Goal: Task Accomplishment & Management: Manage account settings

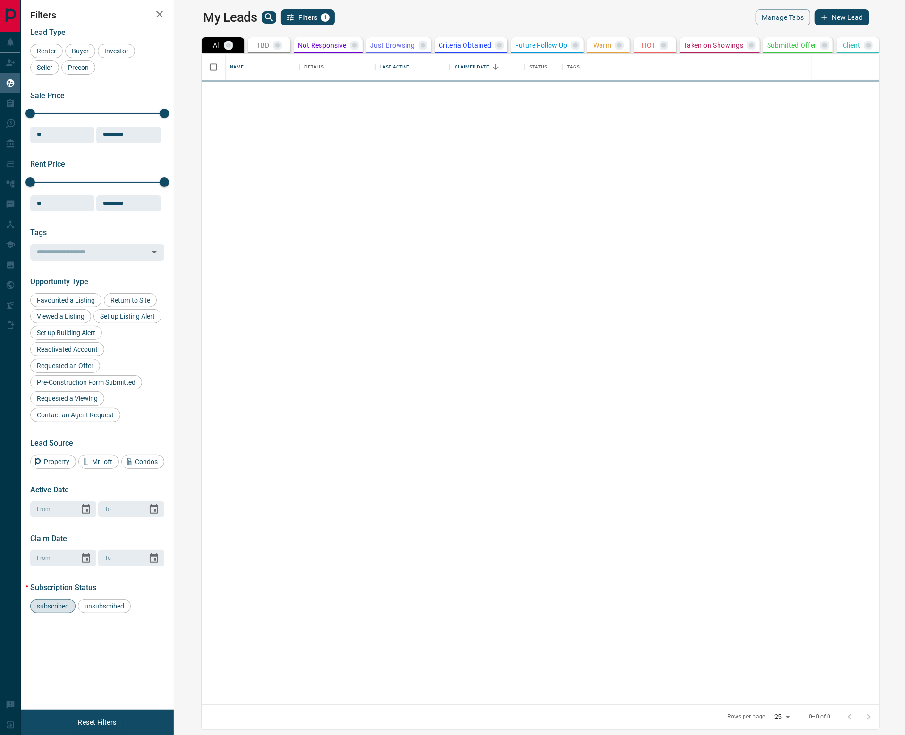
scroll to position [641, 717]
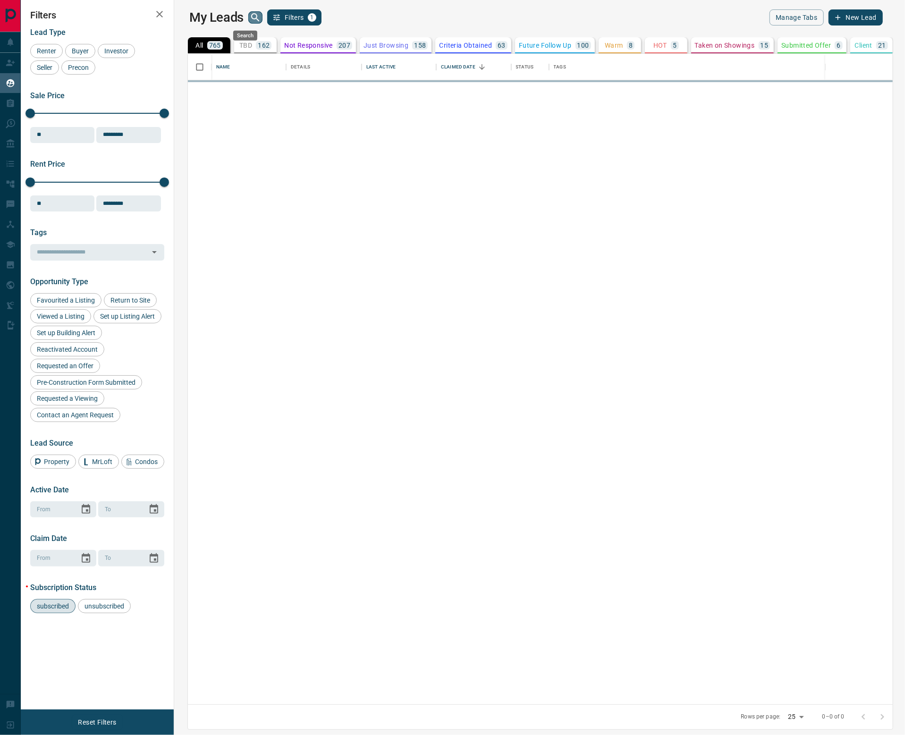
click at [252, 14] on button "search button" at bounding box center [255, 17] width 14 height 12
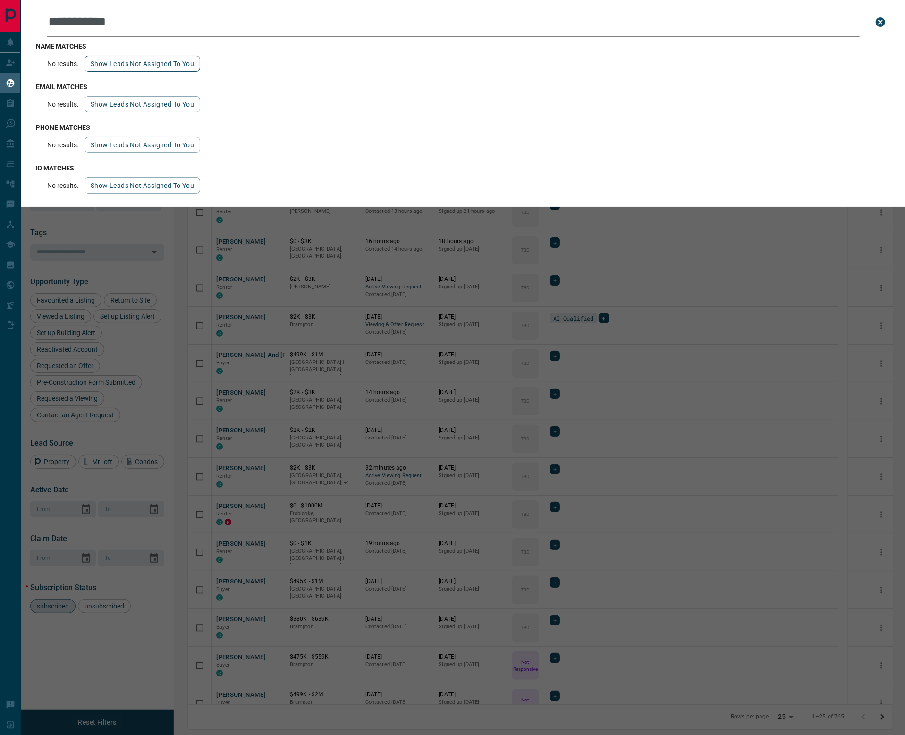
type input "**********"
click at [181, 64] on button "Show leads not assigned to you" at bounding box center [143, 64] width 116 height 16
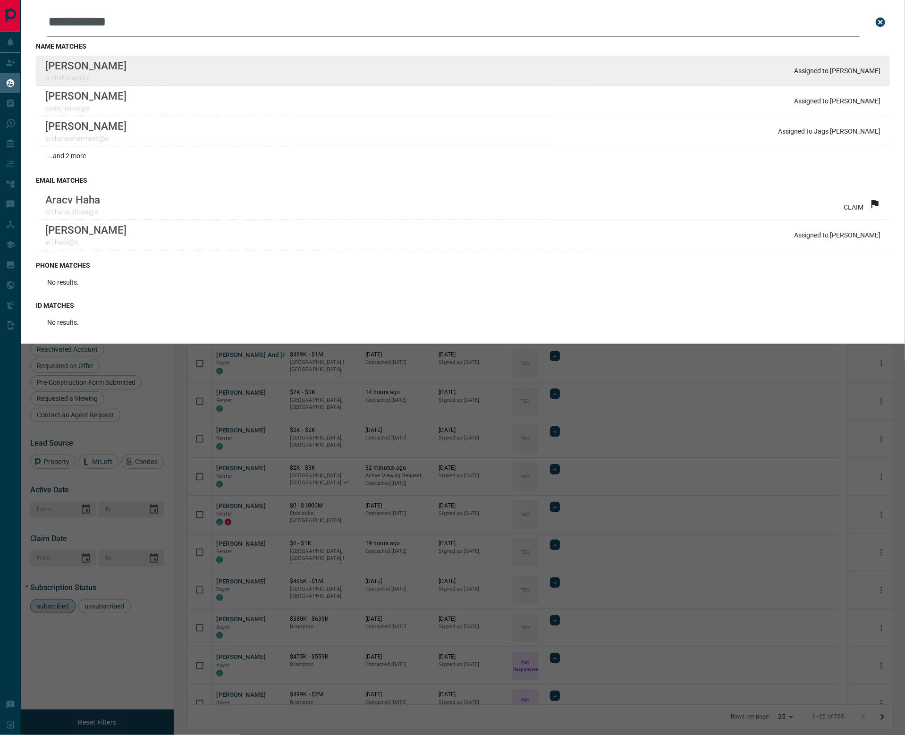
click at [181, 65] on div "[PERSON_NAME] archshahxx@x Assigned to [PERSON_NAME]" at bounding box center [463, 71] width 854 height 30
click at [845, 70] on p "Assigned to [PERSON_NAME]" at bounding box center [837, 71] width 86 height 8
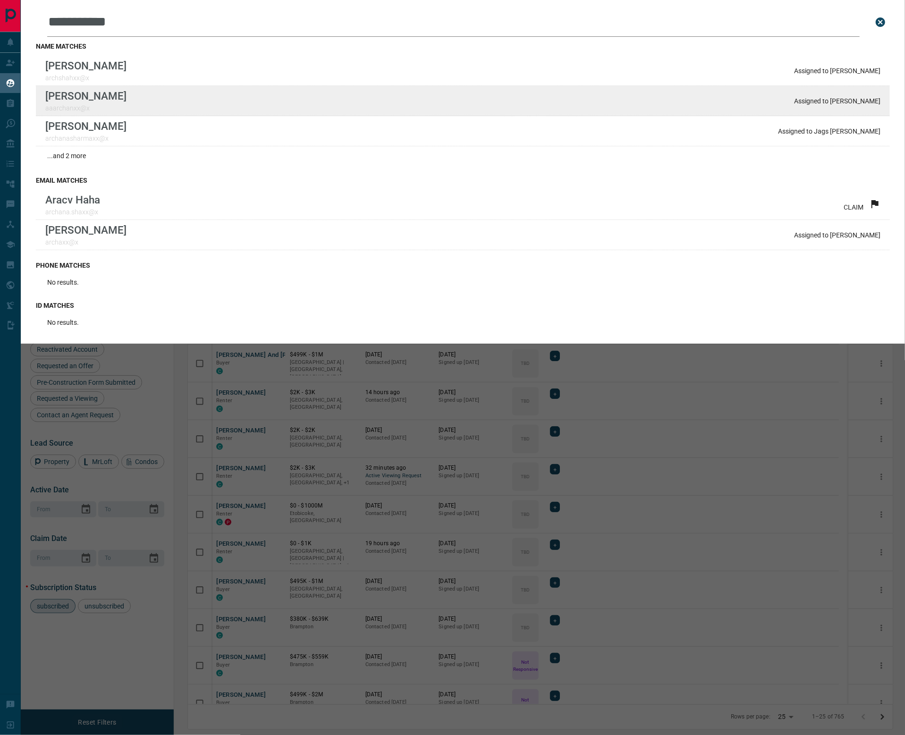
click at [860, 115] on div "[PERSON_NAME] aaarchanxx@x Assigned to [PERSON_NAME]" at bounding box center [463, 101] width 854 height 30
click at [852, 104] on p "Assigned to [PERSON_NAME]" at bounding box center [837, 101] width 86 height 8
click at [88, 98] on p "[PERSON_NAME]" at bounding box center [85, 96] width 81 height 12
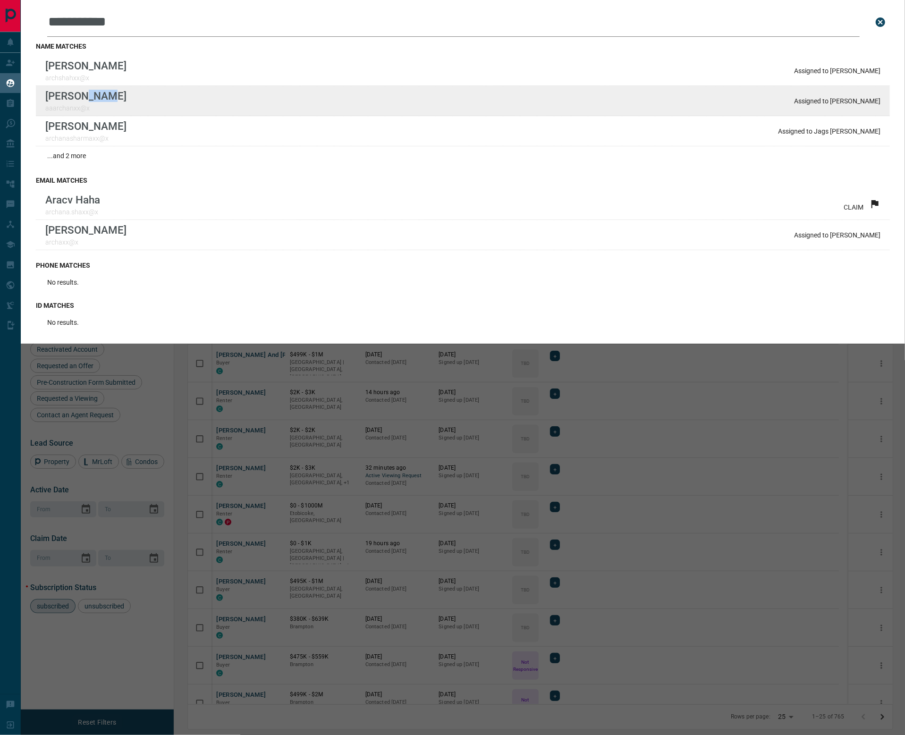
click at [88, 98] on p "[PERSON_NAME]" at bounding box center [85, 96] width 81 height 12
click at [195, 103] on div "[PERSON_NAME] aaarchanxx@x Assigned to [PERSON_NAME]" at bounding box center [463, 101] width 854 height 30
